Goal: Download file/media

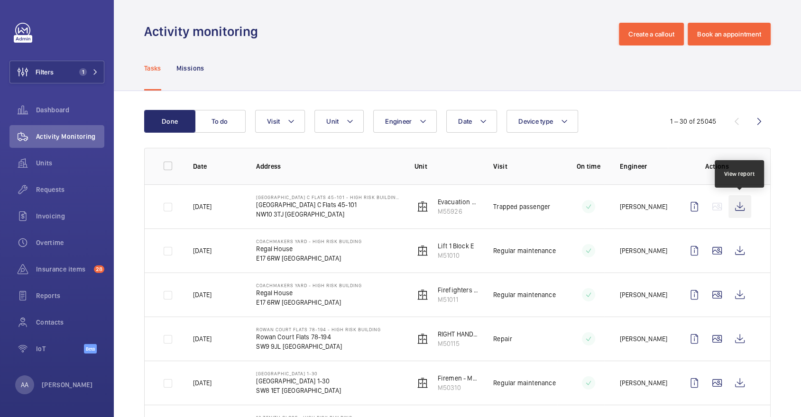
click at [745, 213] on wm-front-icon-button at bounding box center [740, 206] width 23 height 23
click at [35, 162] on wm-front-icon-button at bounding box center [22, 163] width 27 height 23
